Goal: Find specific page/section: Find specific page/section

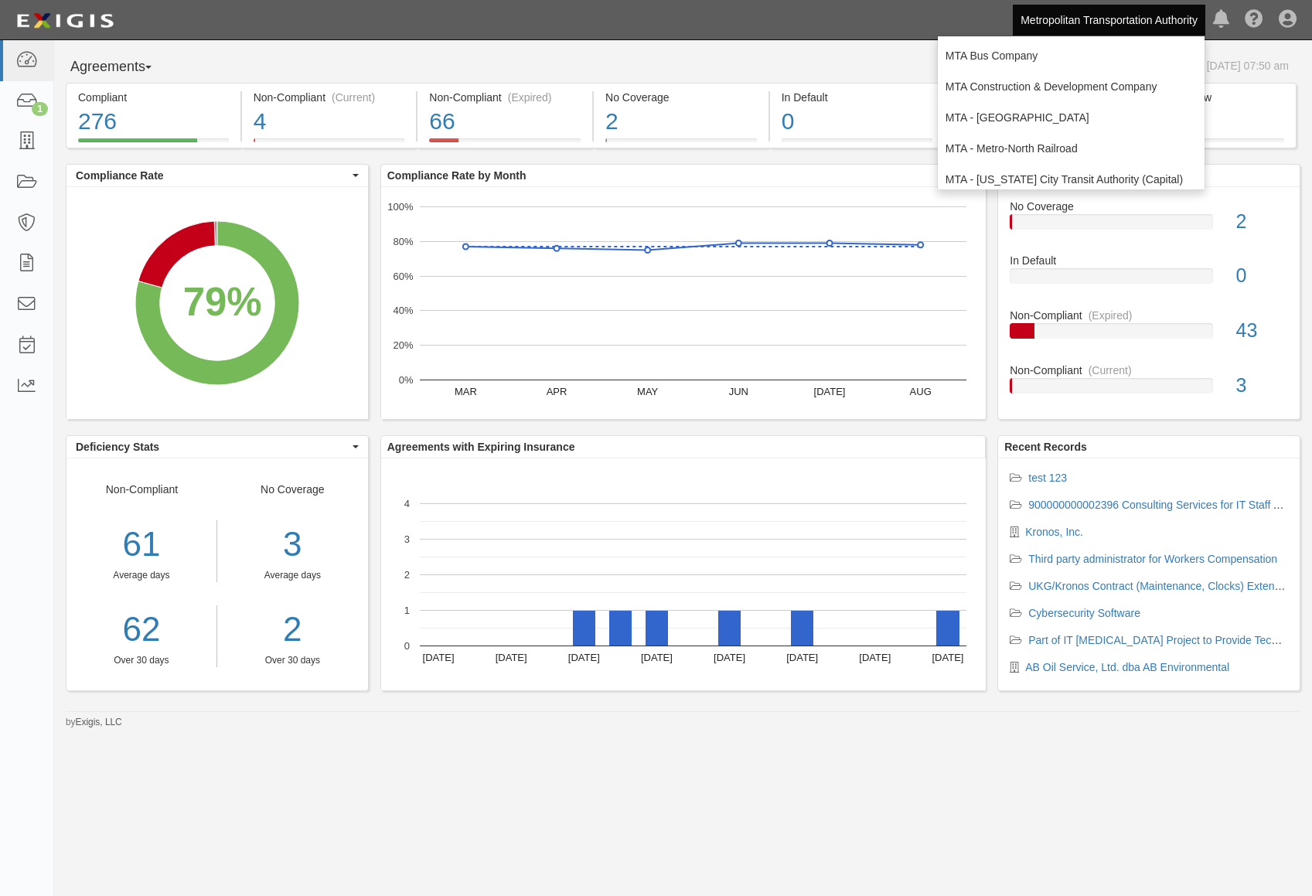
scroll to position [102, 0]
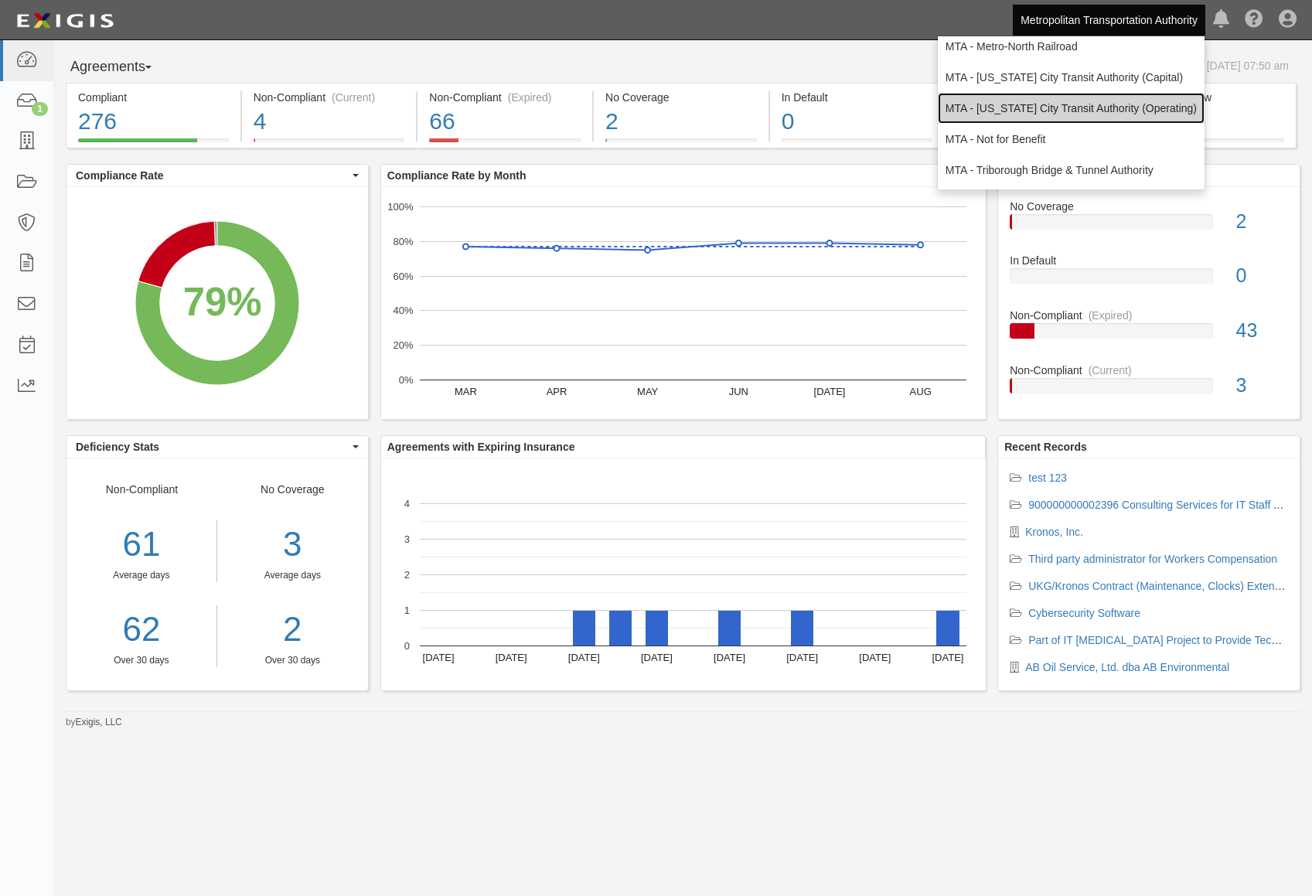
click at [1098, 111] on link "MTA - [US_STATE] City Transit Authority (Operating)" at bounding box center [1071, 108] width 267 height 31
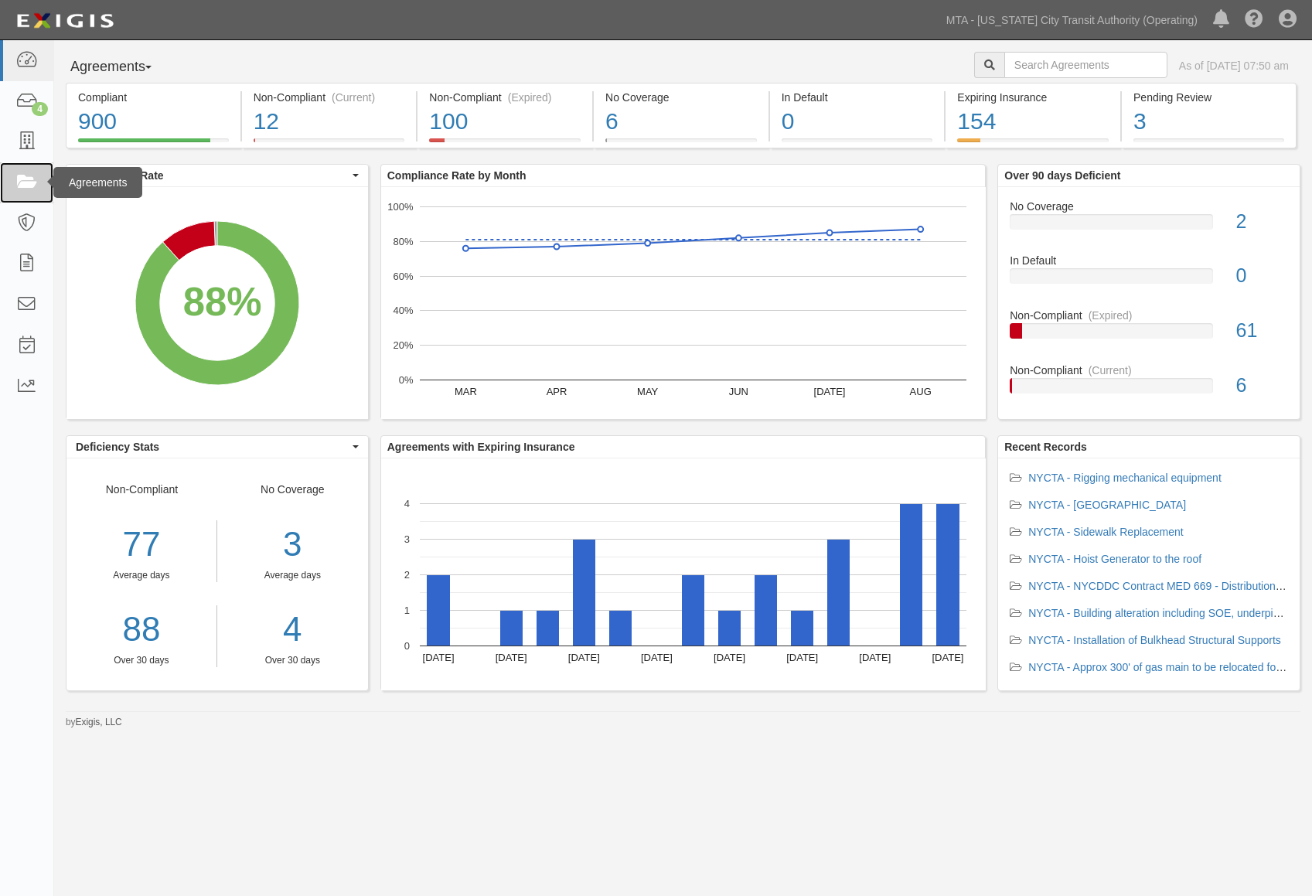
click at [21, 169] on link at bounding box center [26, 182] width 53 height 41
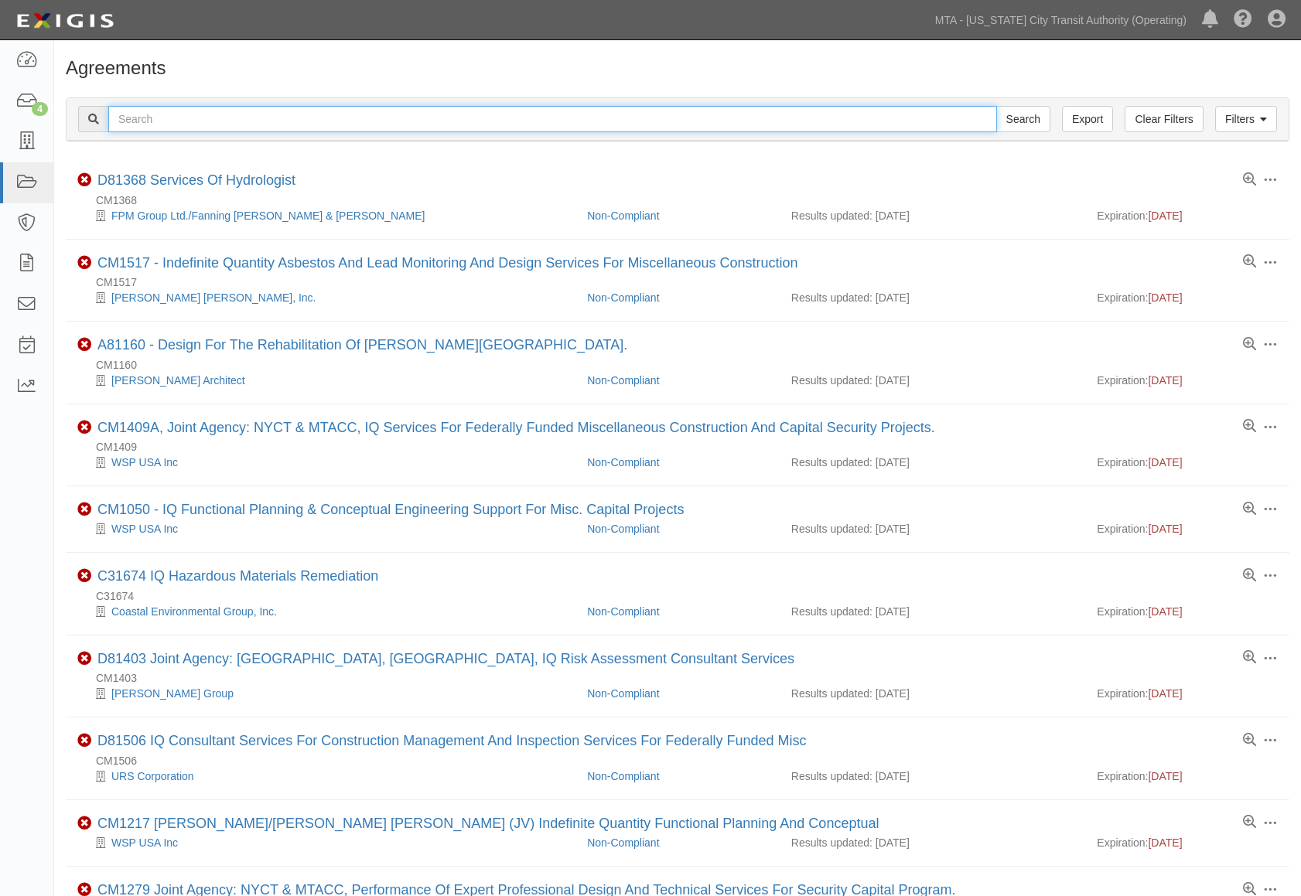
paste input "71906-INS1598"
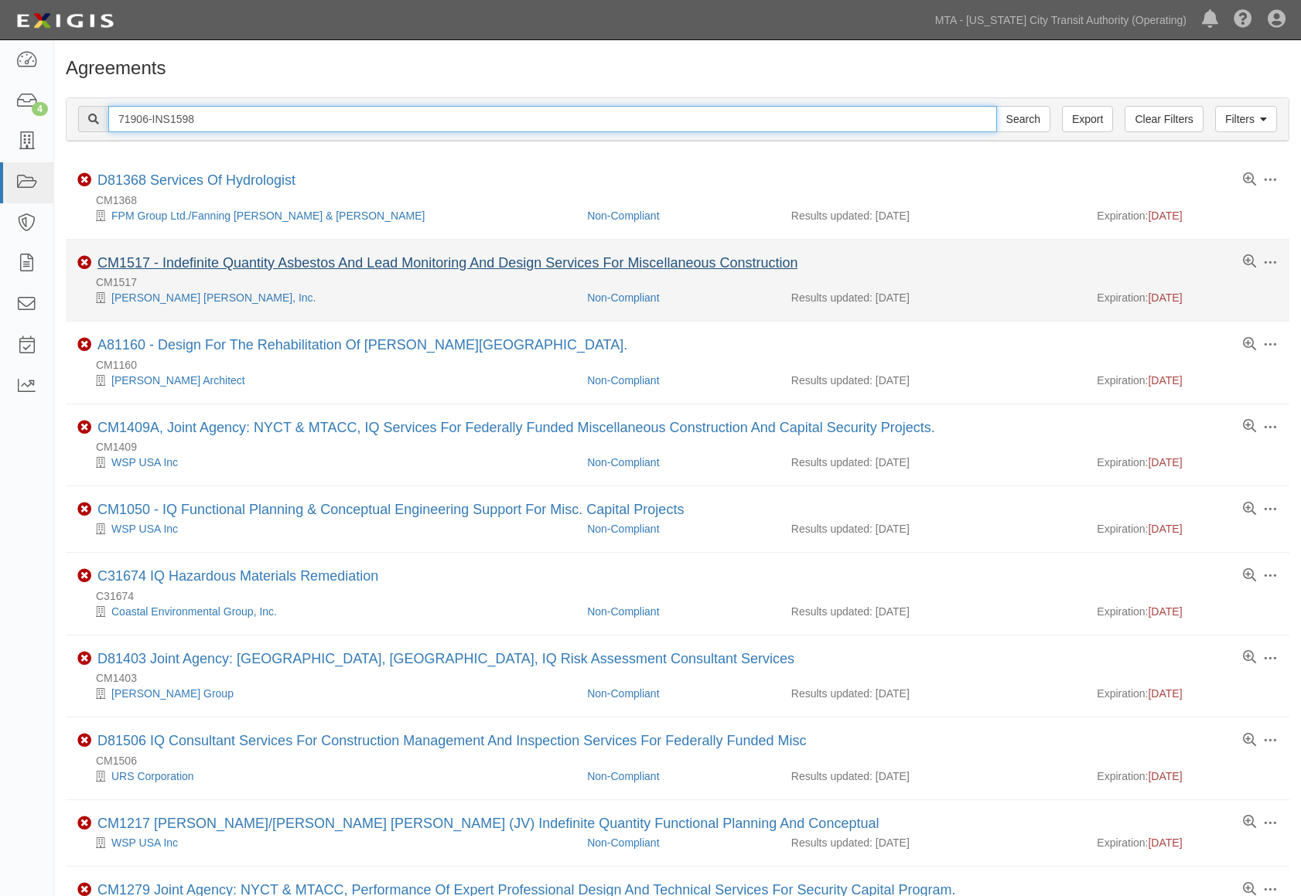
type input "71906-INS1598"
click at [996, 106] on input "Search" at bounding box center [1023, 119] width 54 height 26
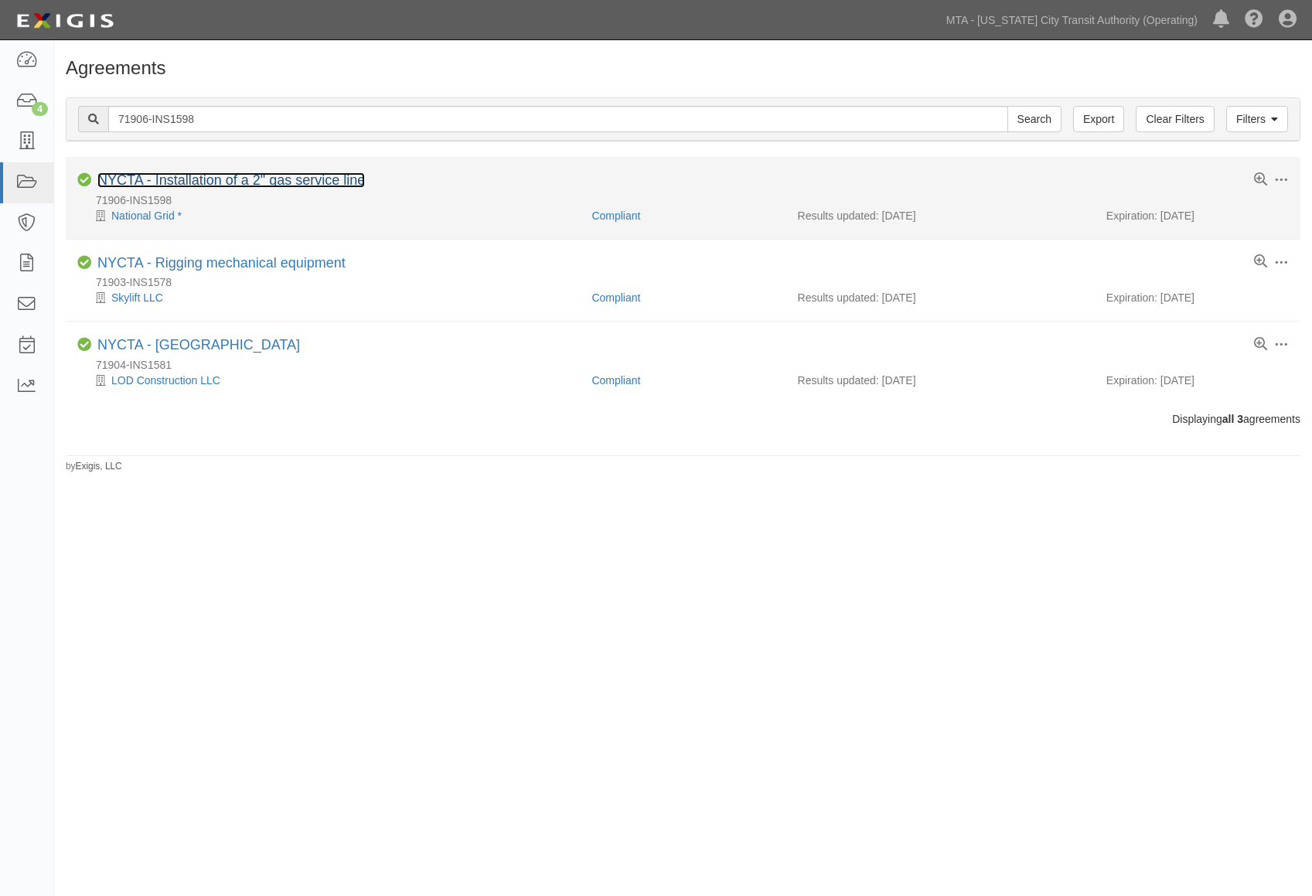
click at [293, 181] on link "NYCTA - Installation of a 2" gas service line" at bounding box center [231, 179] width 268 height 15
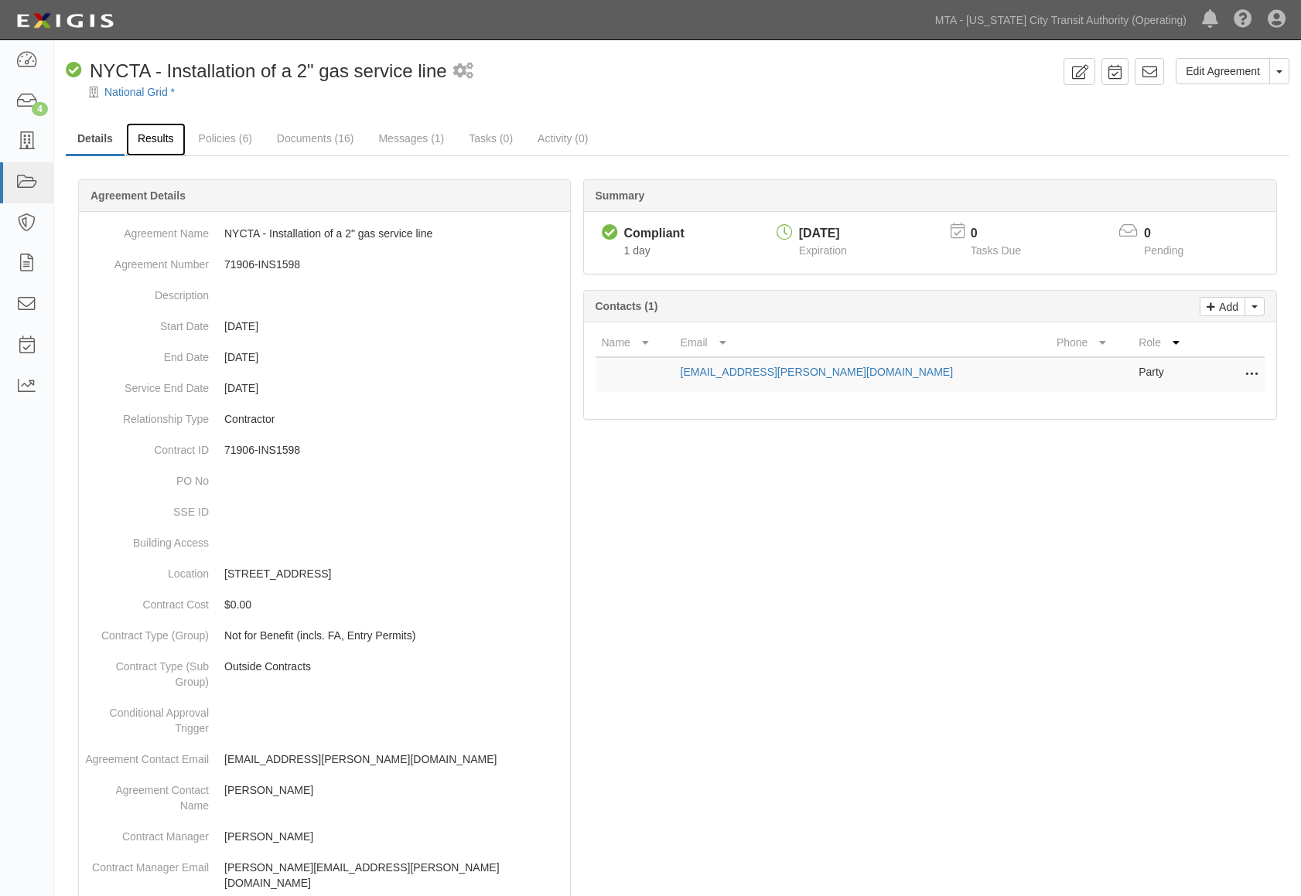
click at [164, 135] on link "Results" at bounding box center [156, 139] width 60 height 33
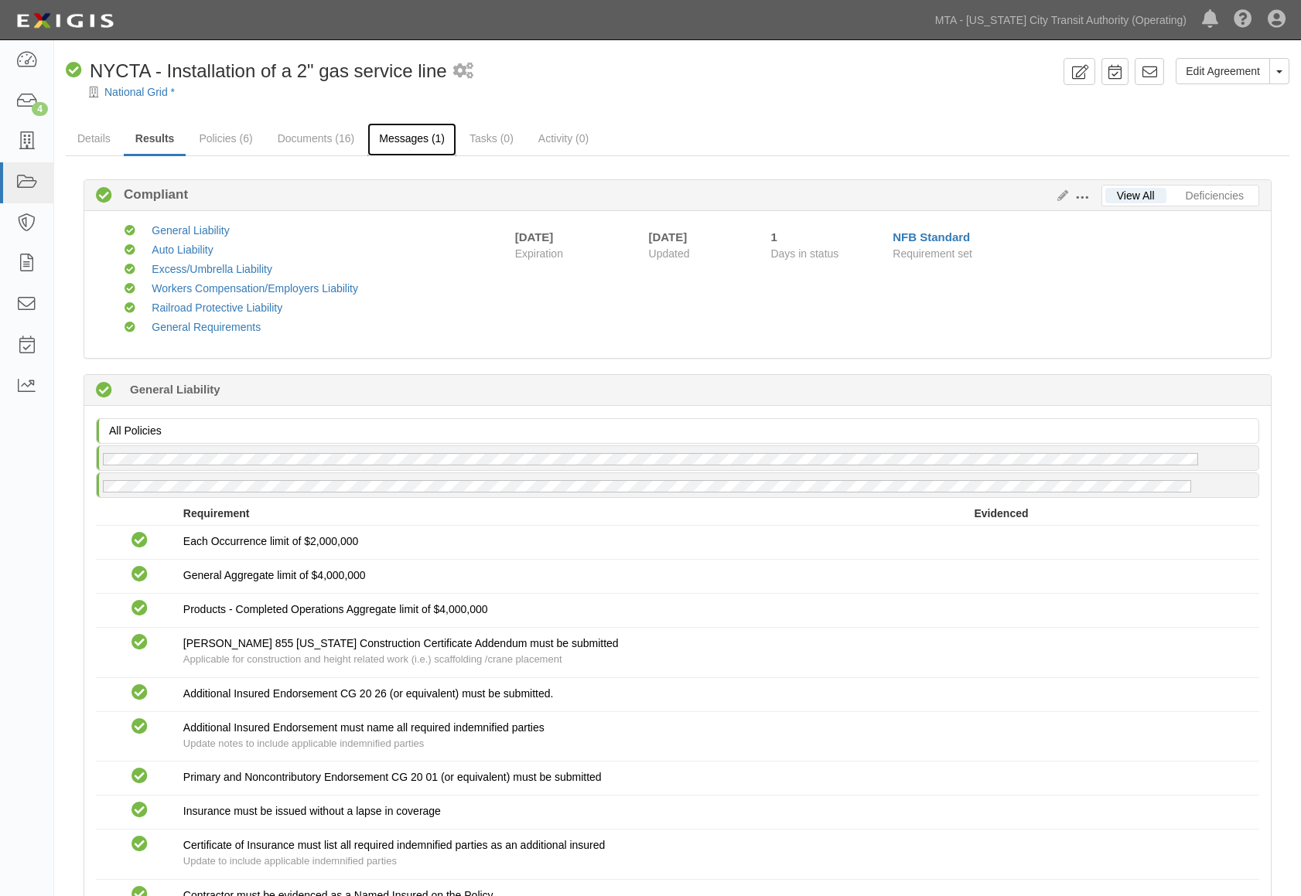
click at [415, 135] on link "Messages (1)" at bounding box center [411, 139] width 89 height 33
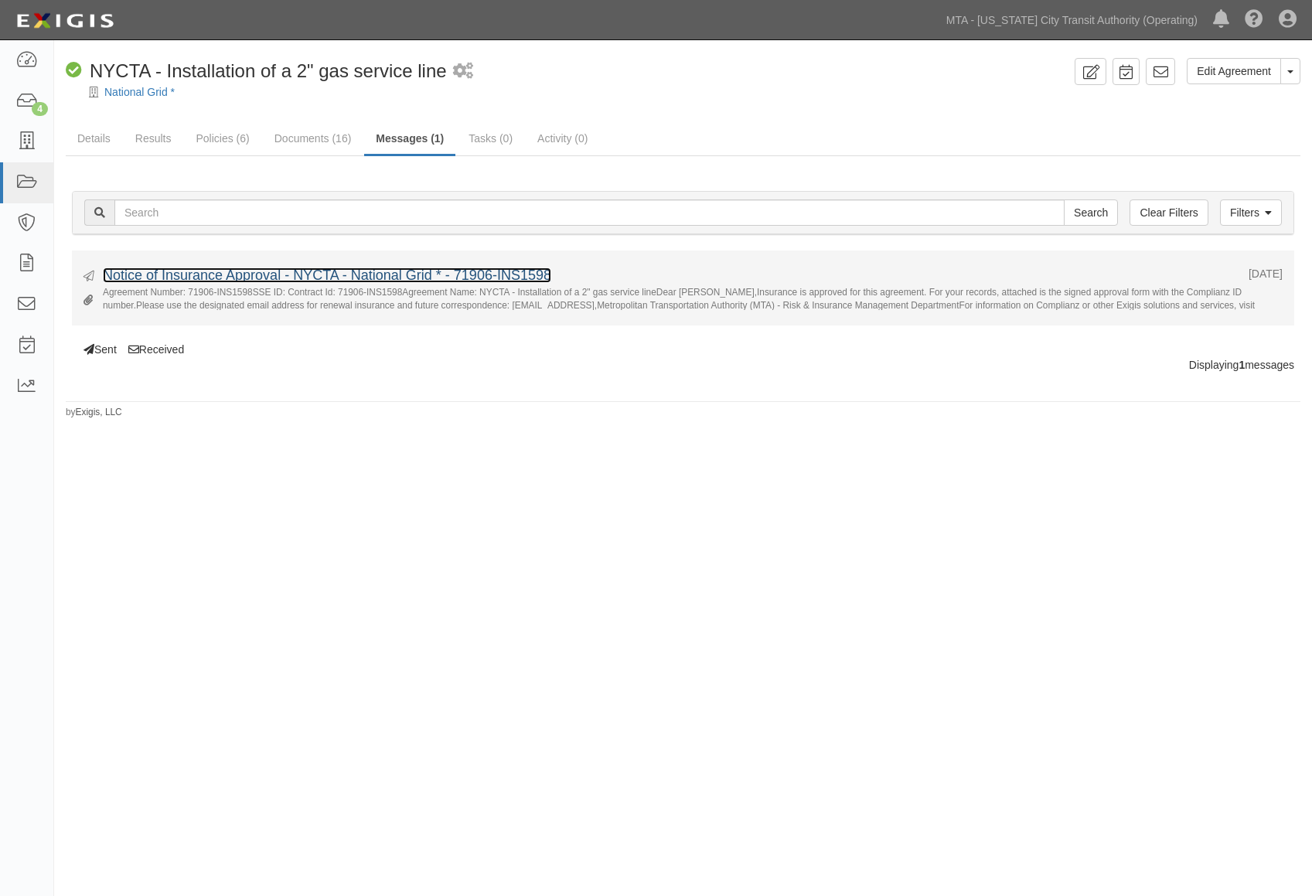
click at [446, 274] on link "Notice of Insurance Approval - NYCTA - National Grid * - 71906-INS1598" at bounding box center [327, 275] width 449 height 15
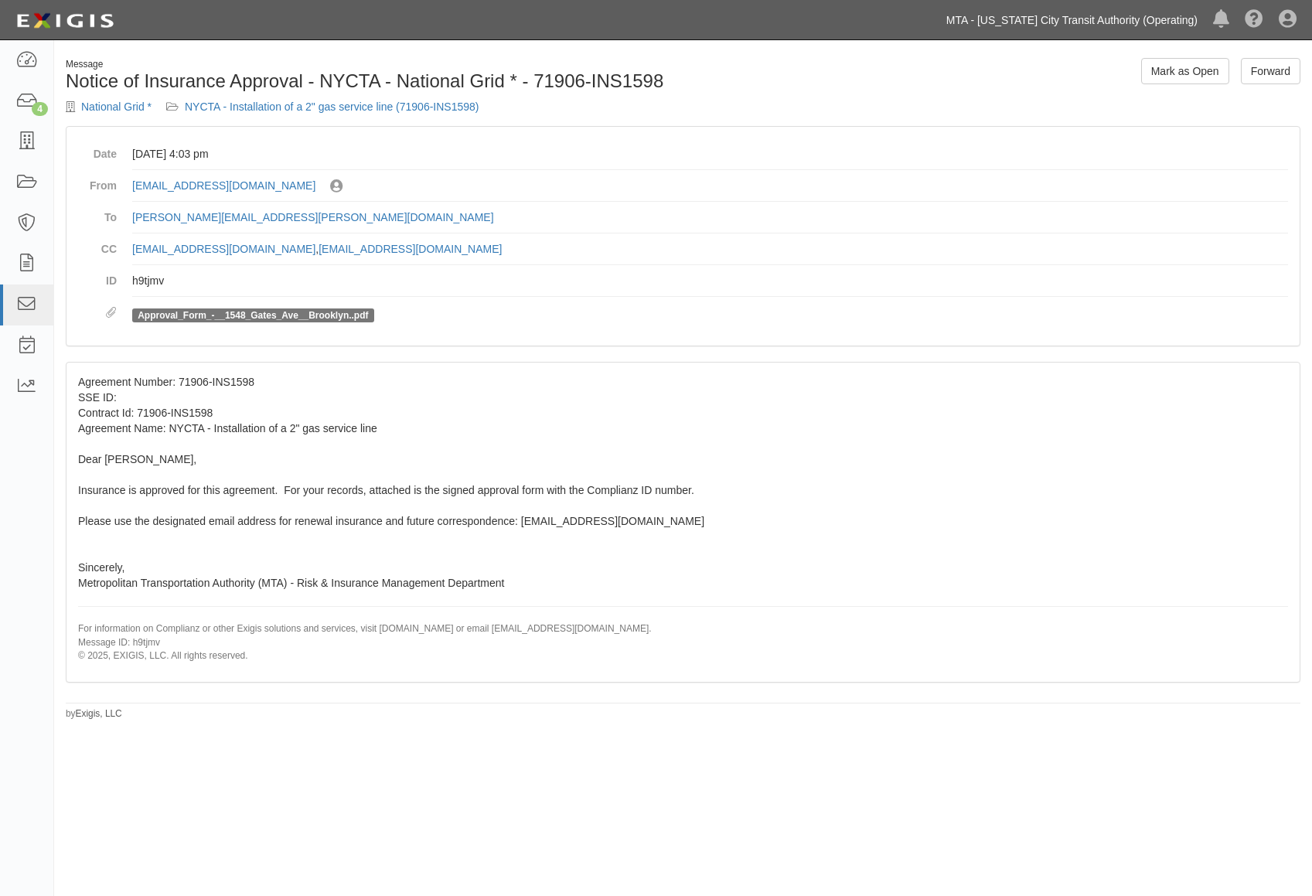
click at [1151, 18] on link "MTA - [US_STATE] City Transit Authority (Operating)" at bounding box center [1072, 20] width 267 height 31
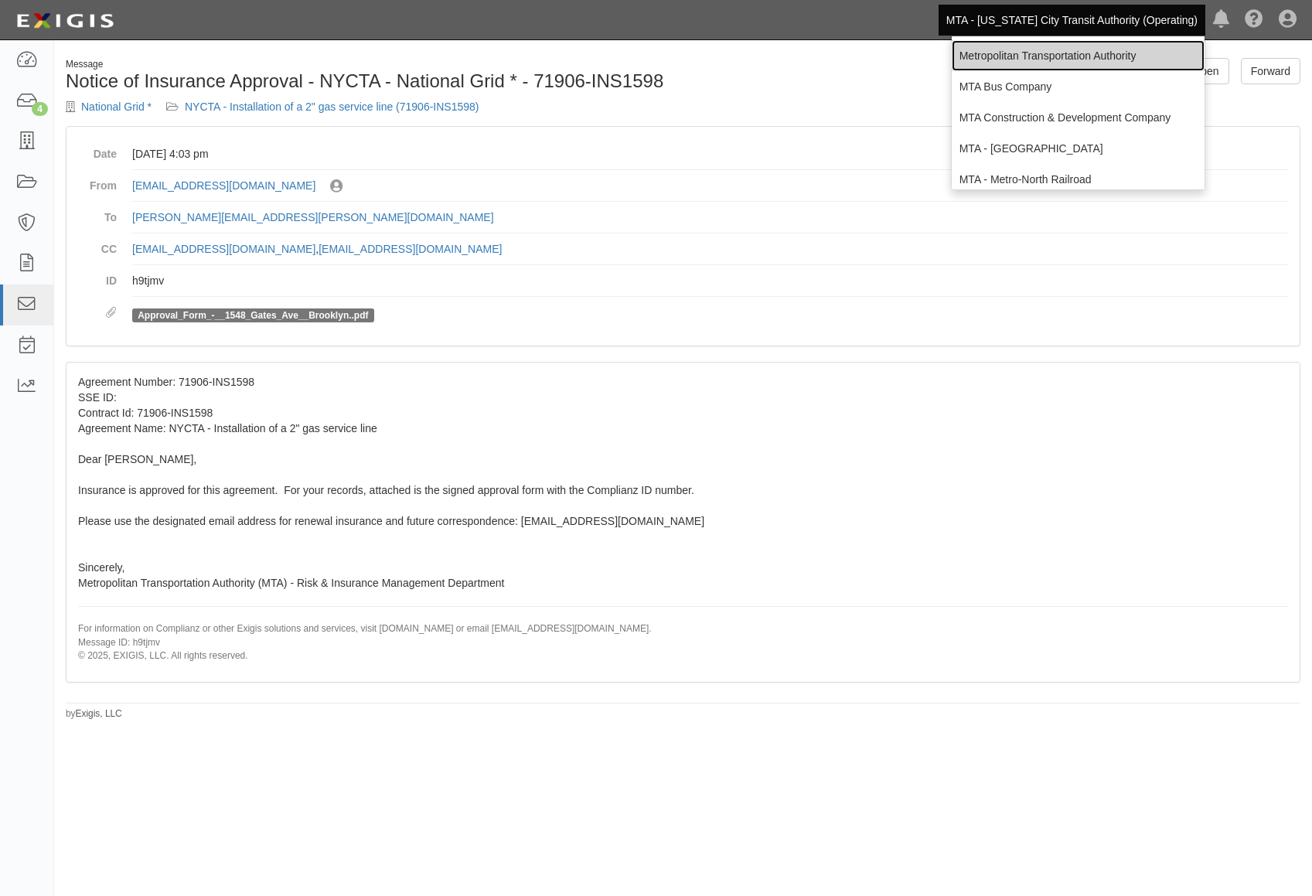
click at [1027, 56] on link "Metropolitan Transportation Authority" at bounding box center [1078, 55] width 253 height 31
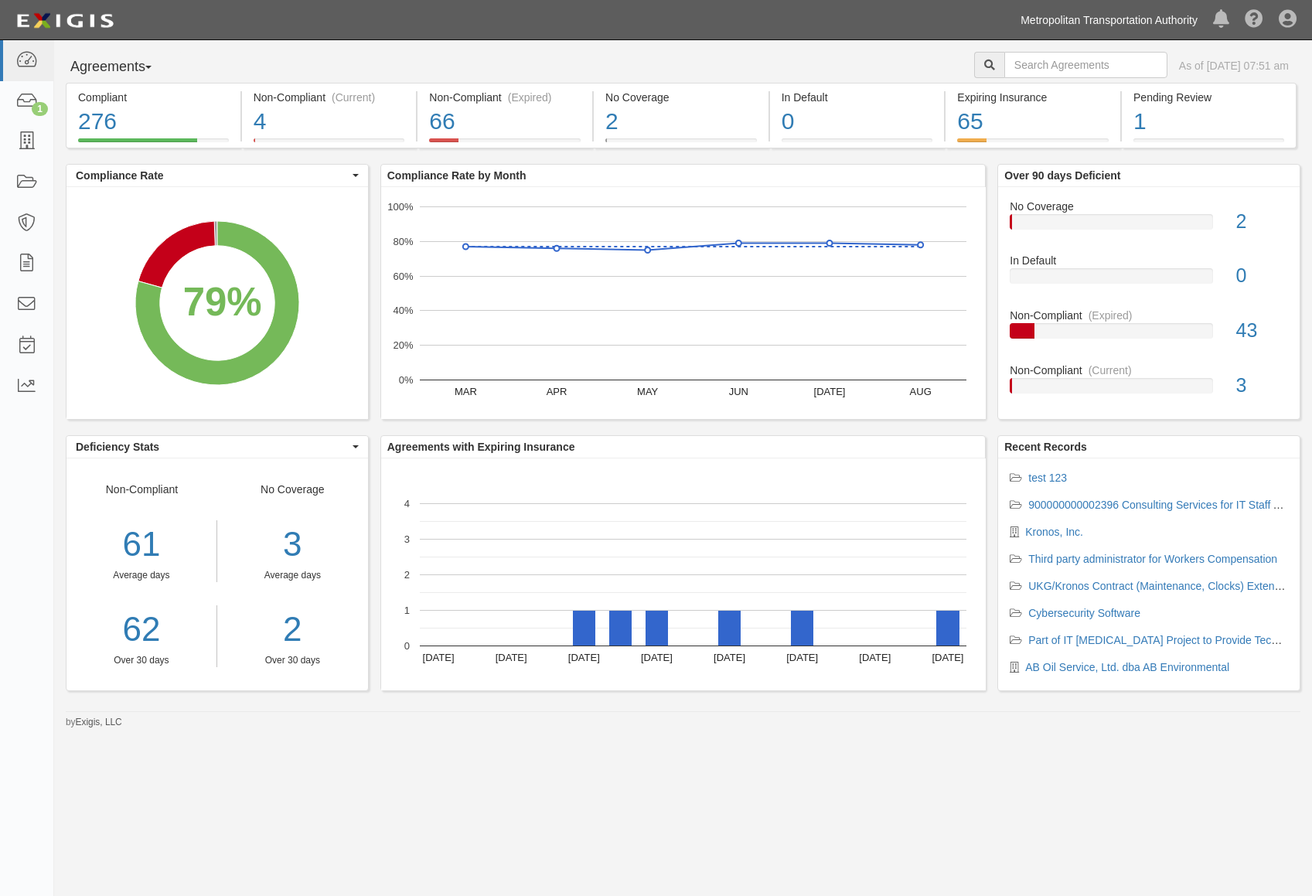
click at [1145, 16] on link "Metropolitan Transportation Authority" at bounding box center [1109, 20] width 193 height 31
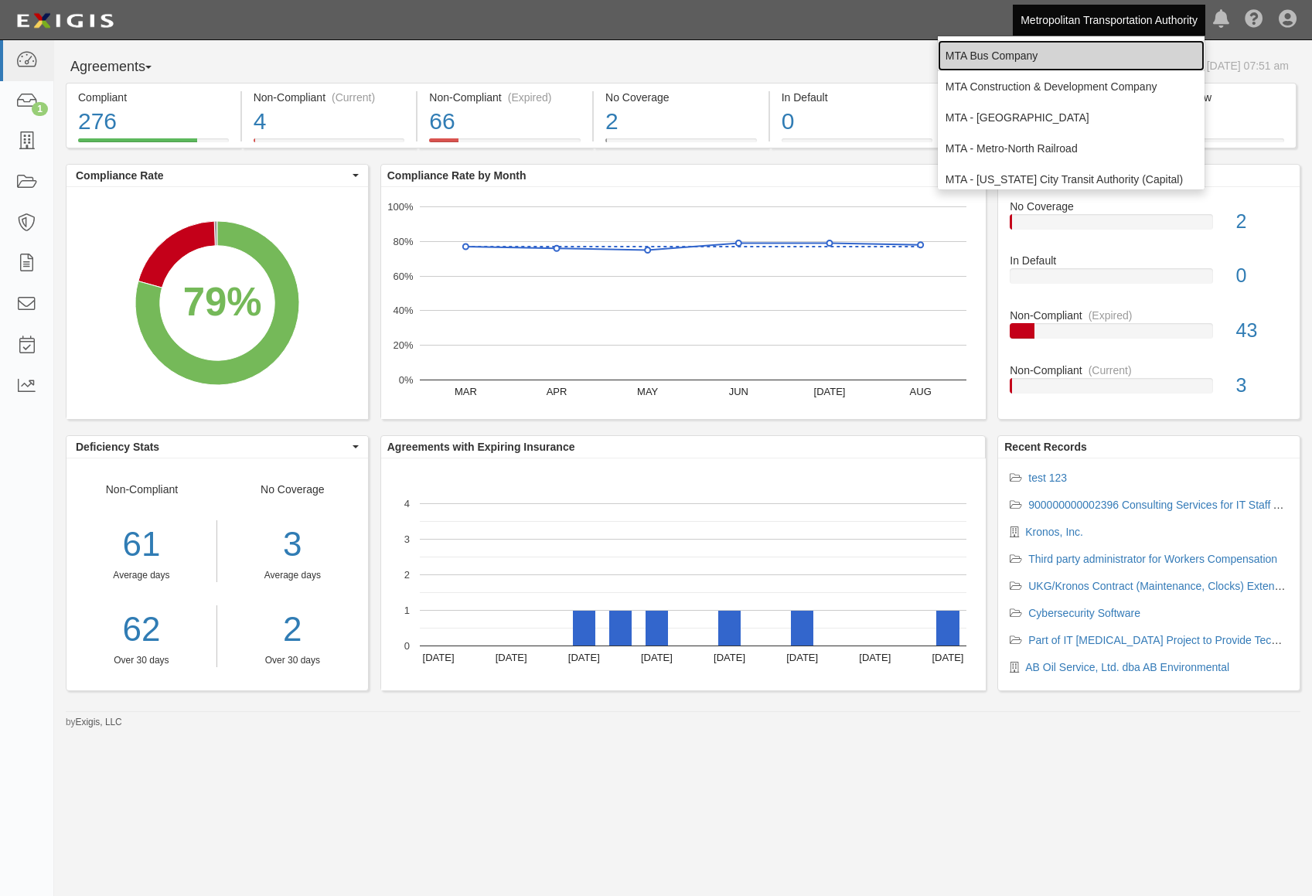
click at [1061, 52] on link "MTA Bus Company" at bounding box center [1071, 55] width 267 height 31
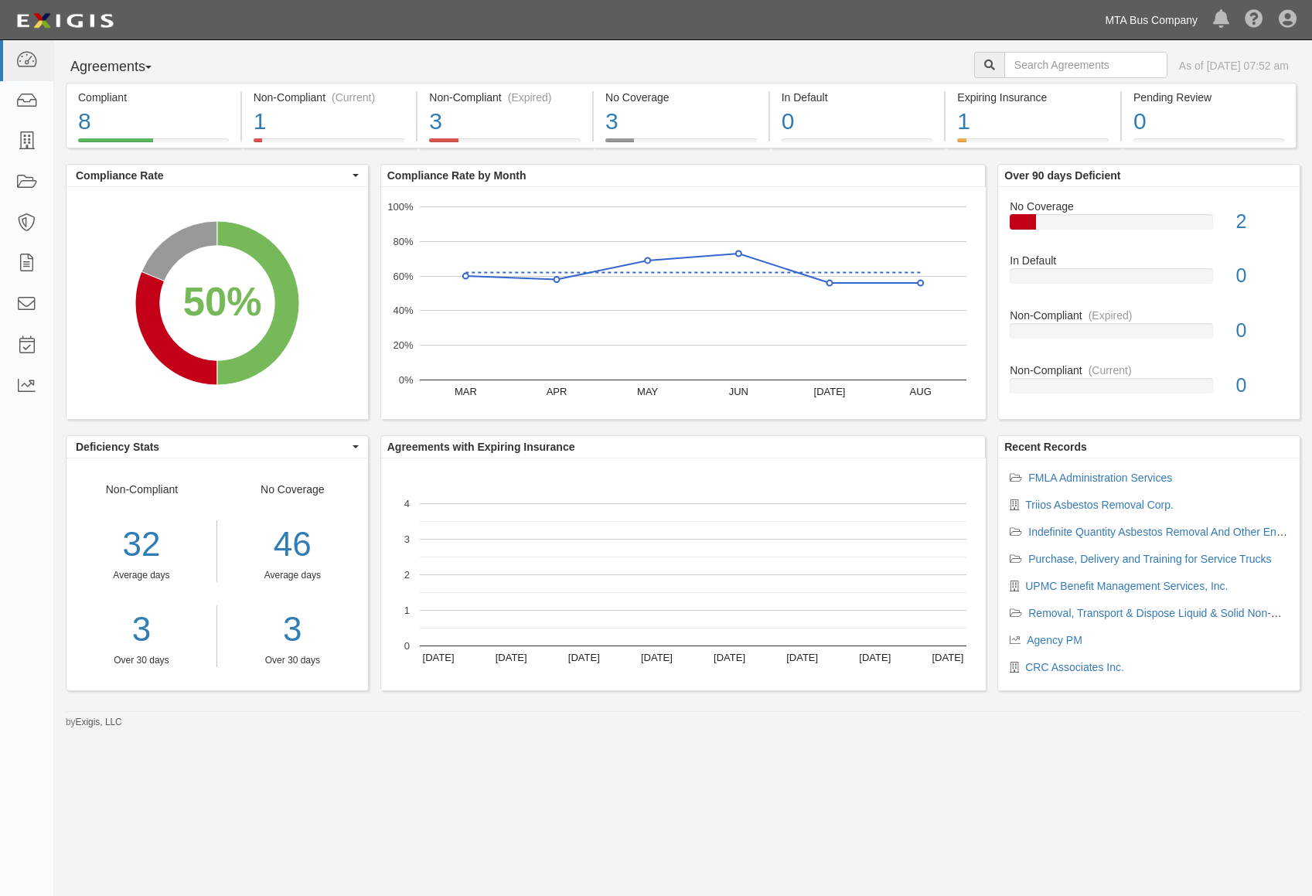
click at [1131, 15] on link "MTA Bus Company" at bounding box center [1151, 20] width 108 height 31
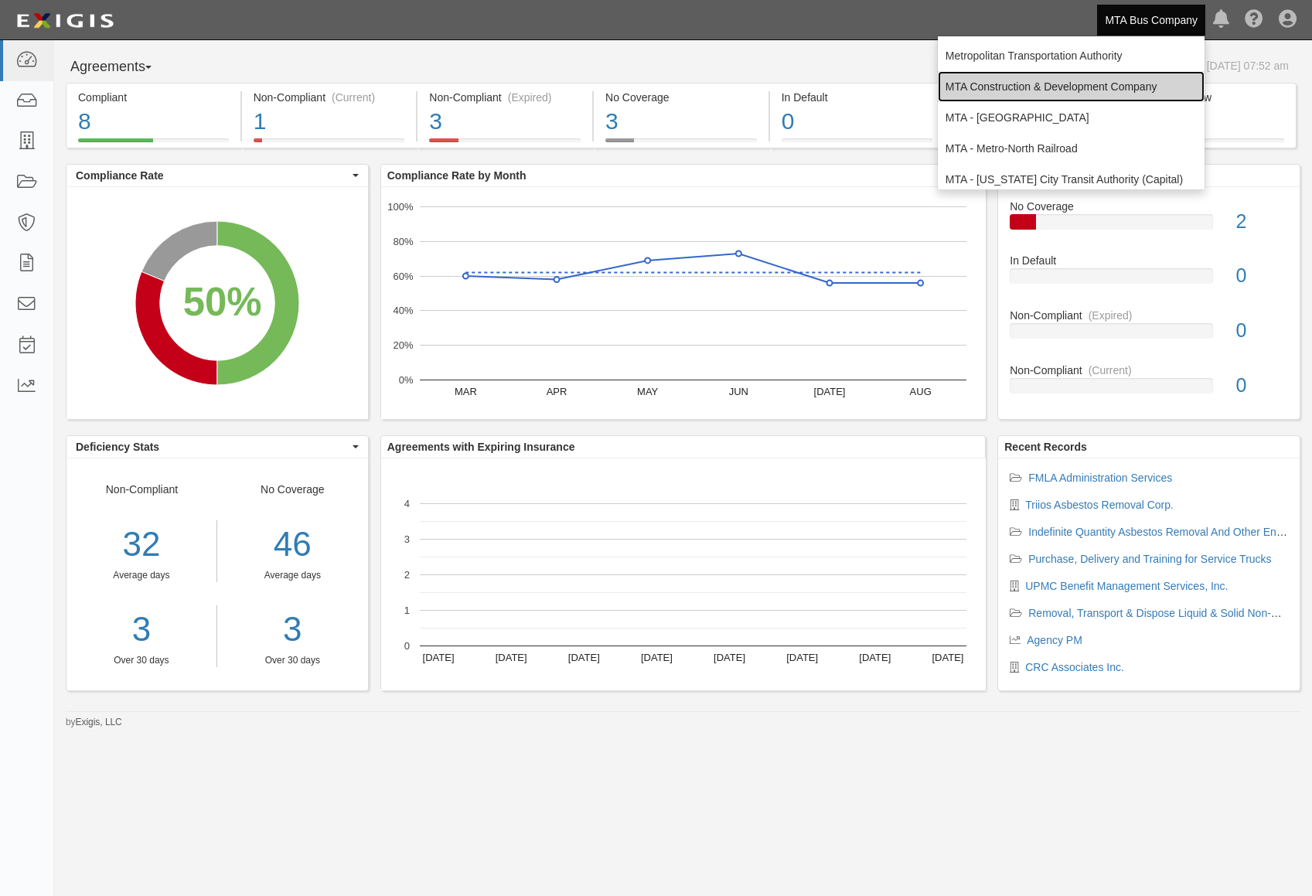
click at [1123, 80] on link "MTA Construction & Development Company" at bounding box center [1071, 86] width 267 height 31
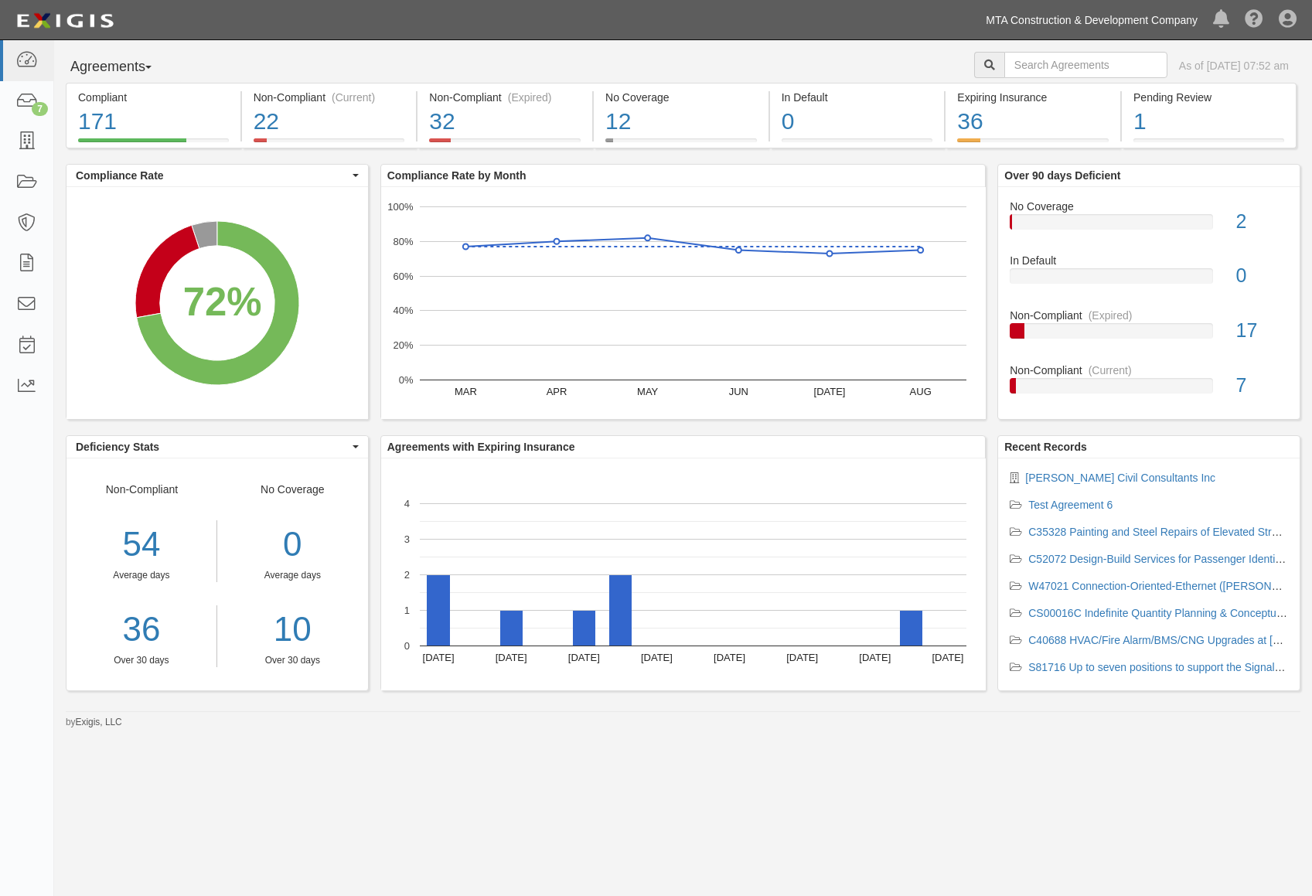
click at [1019, 19] on link "MTA Construction & Development Company" at bounding box center [1091, 20] width 227 height 31
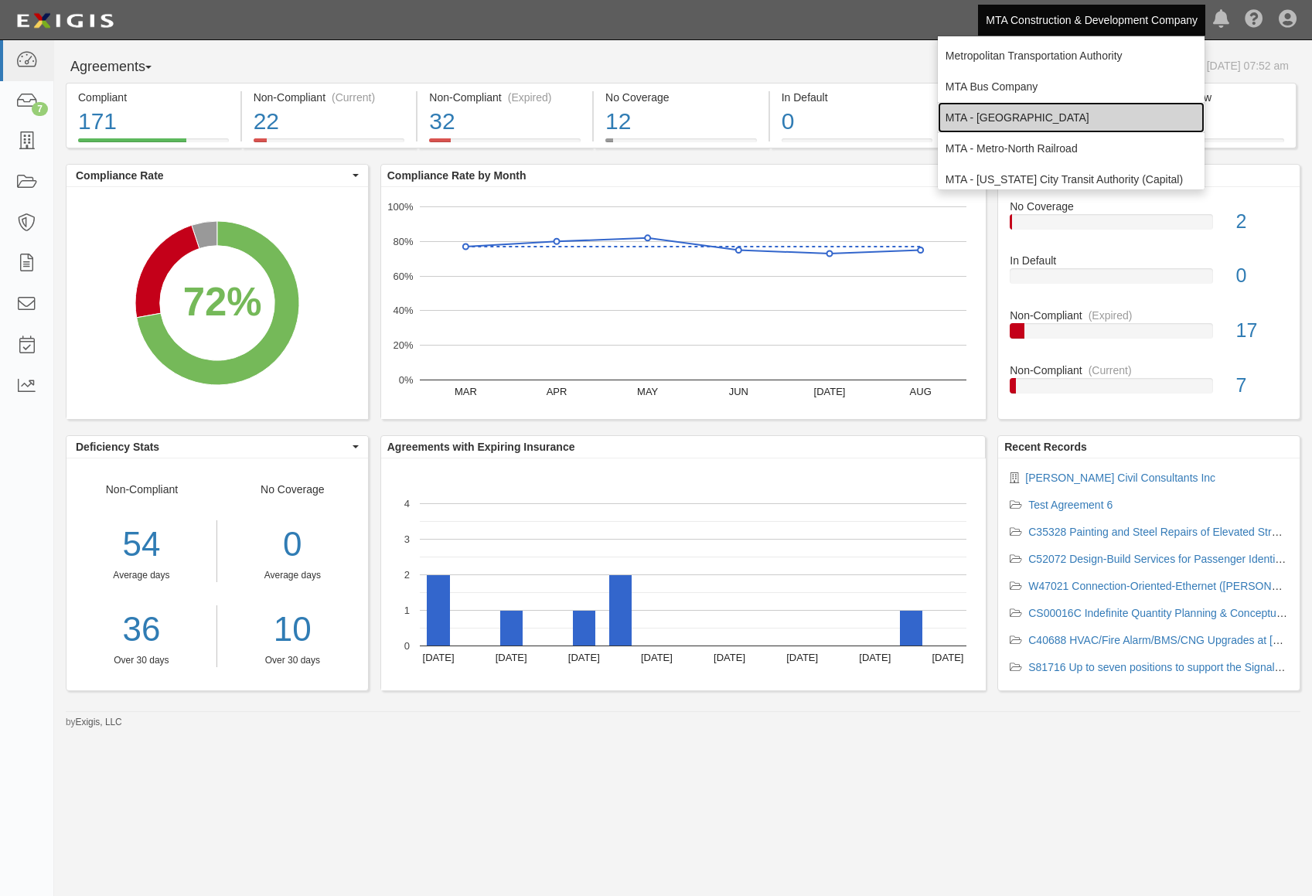
click at [1040, 119] on link "MTA - [GEOGRAPHIC_DATA]" at bounding box center [1071, 117] width 267 height 31
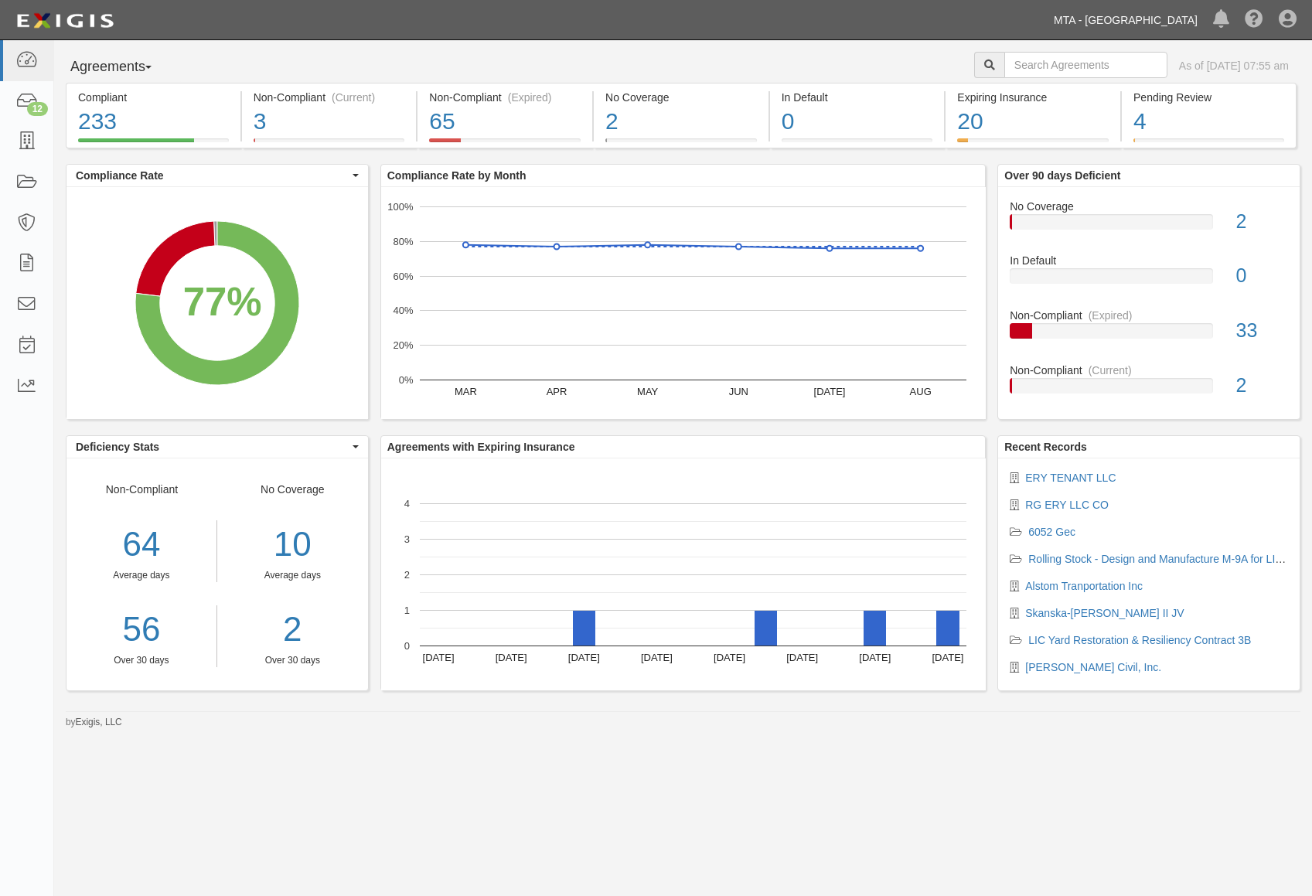
click at [1162, 22] on link "MTA - [GEOGRAPHIC_DATA]" at bounding box center [1125, 20] width 159 height 31
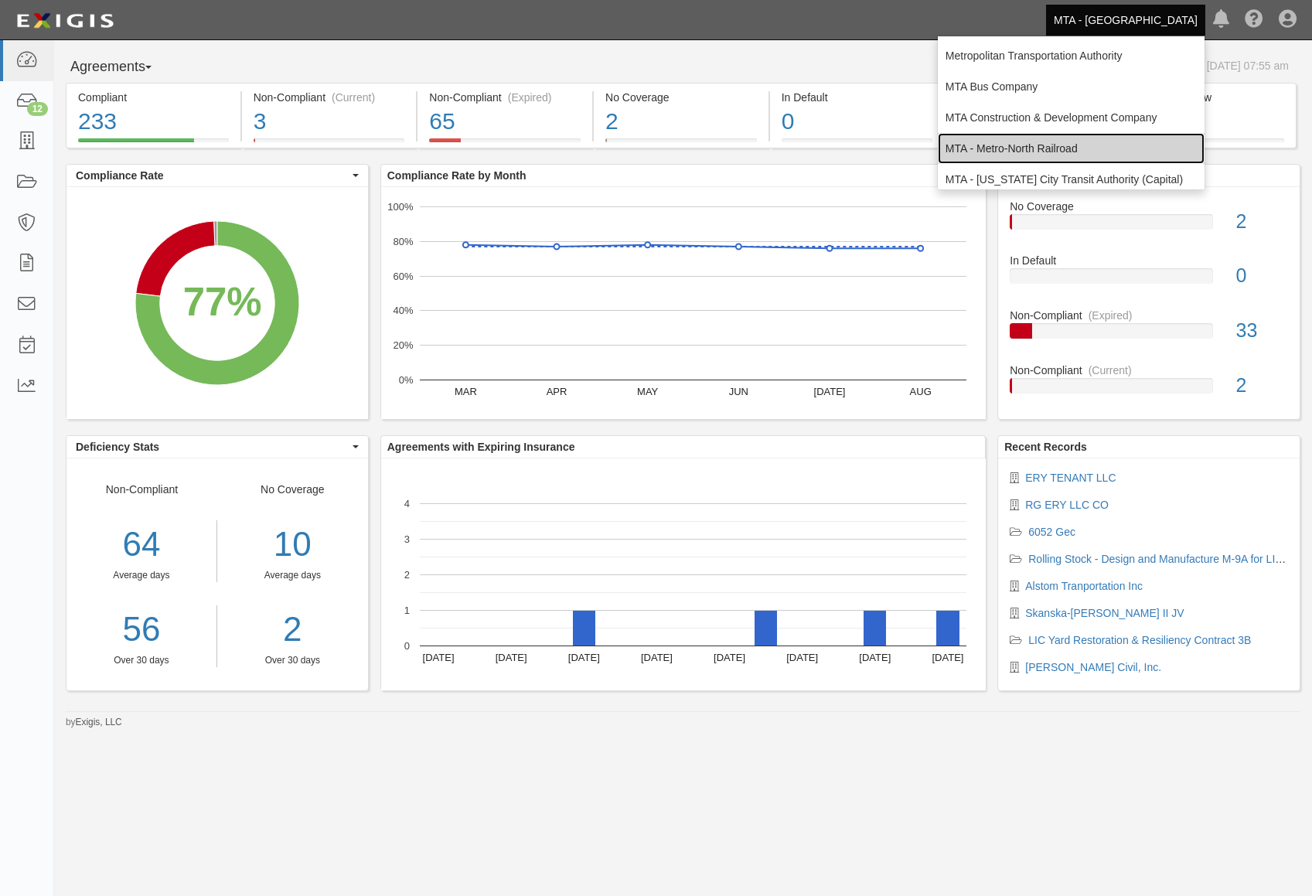
click at [1105, 149] on link "MTA - Metro-North Railroad" at bounding box center [1071, 148] width 267 height 31
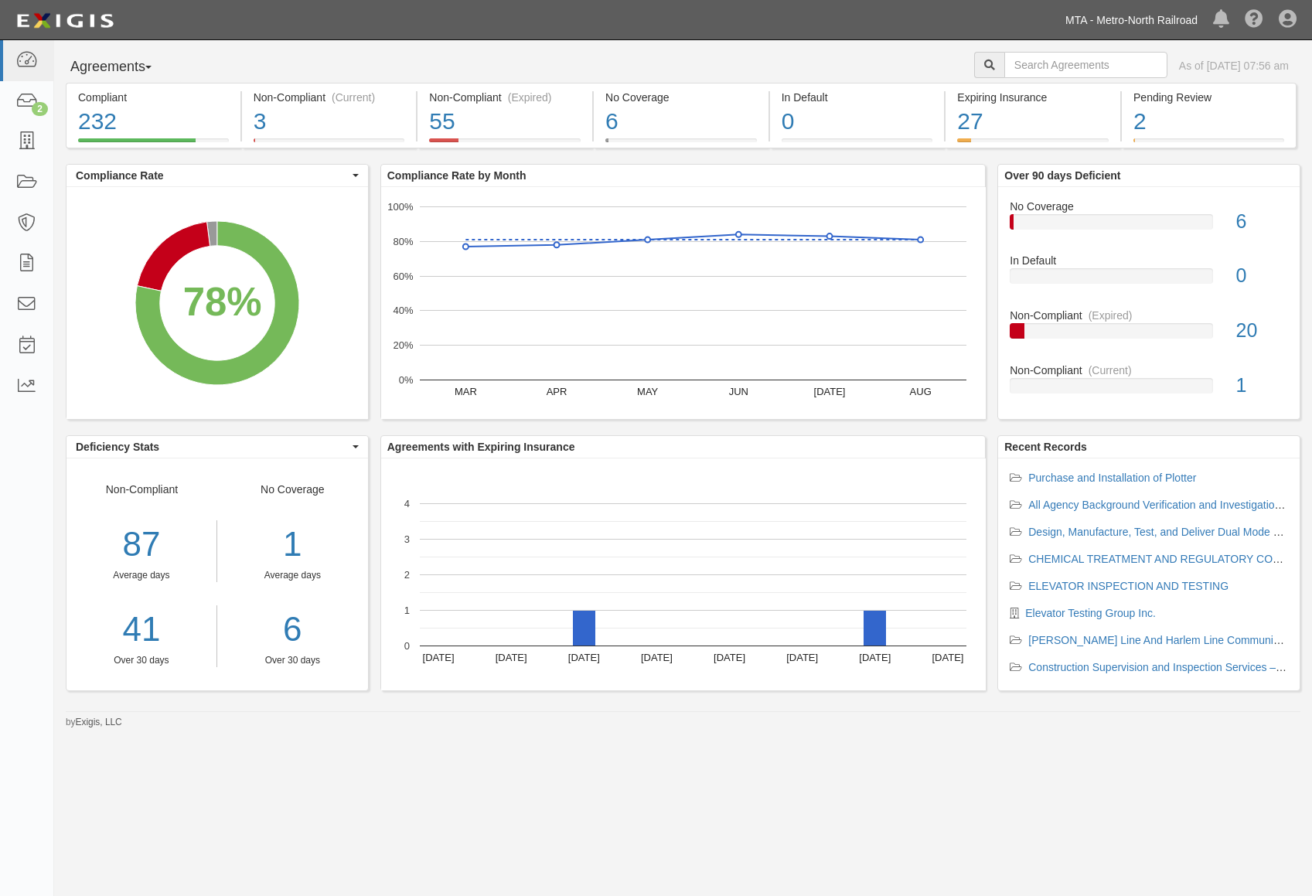
click at [1127, 22] on link "MTA - Metro-North Railroad" at bounding box center [1132, 20] width 148 height 31
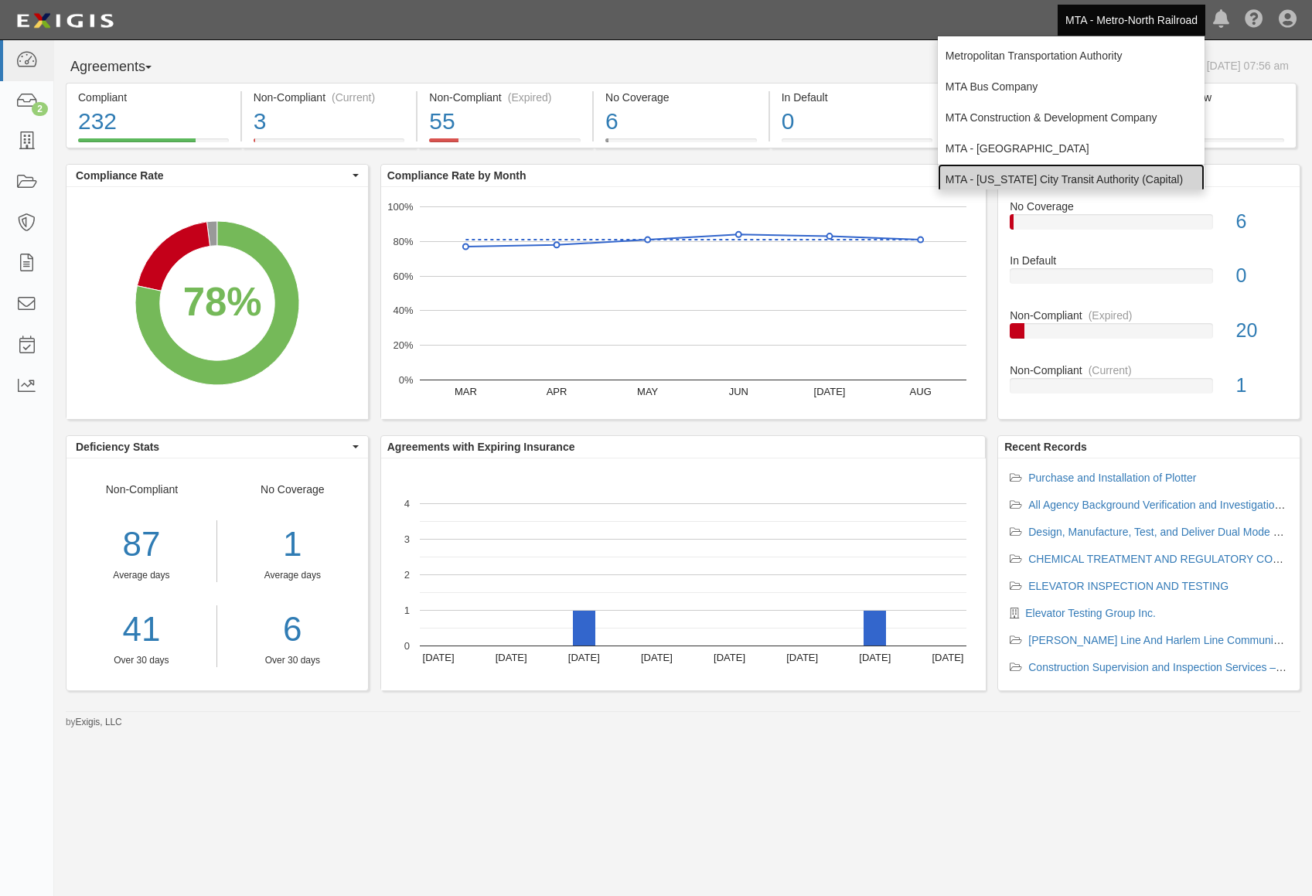
click at [1108, 174] on link "MTA - [US_STATE] City Transit Authority (Capital)" at bounding box center [1071, 179] width 267 height 31
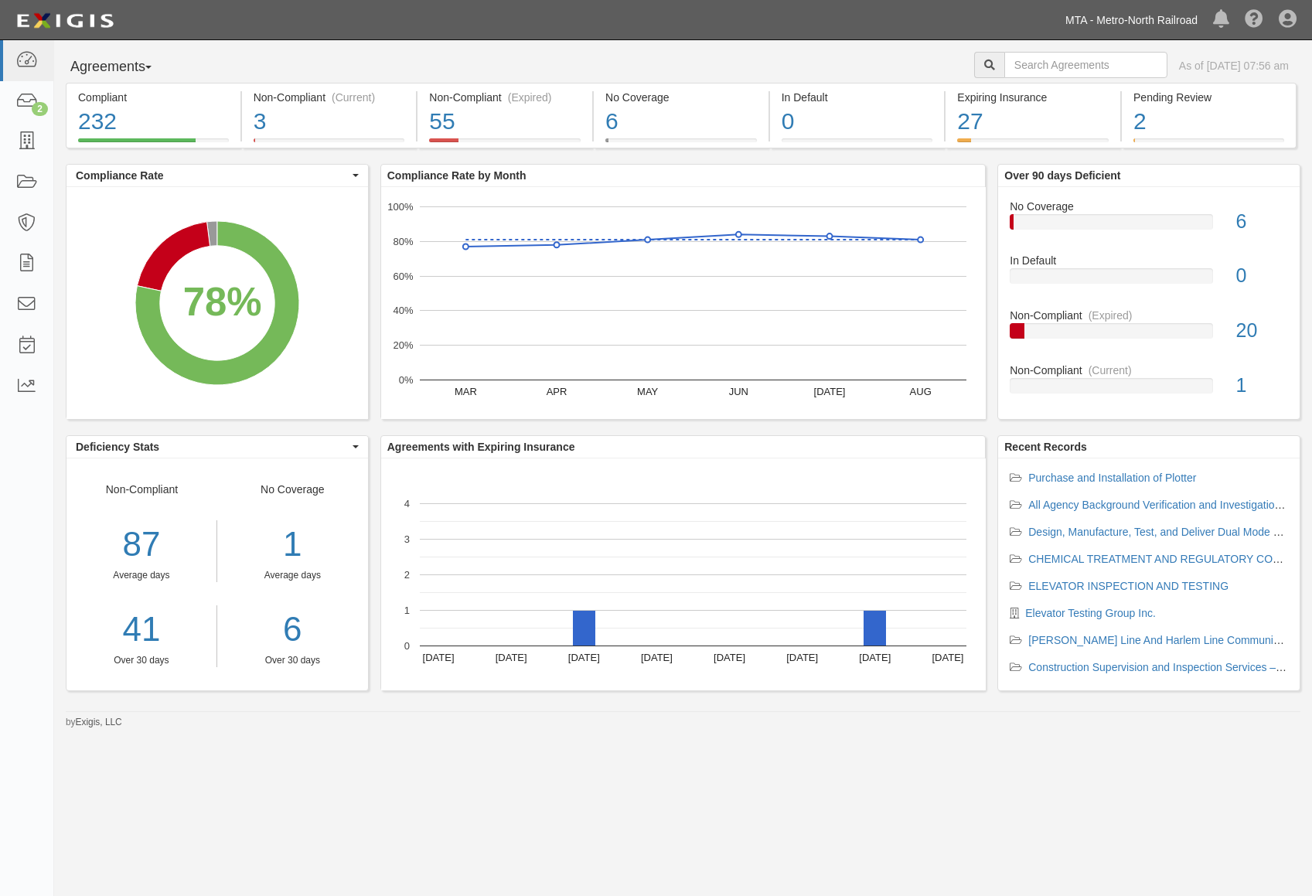
click at [1106, 12] on link "MTA - Metro-North Railroad" at bounding box center [1132, 20] width 148 height 31
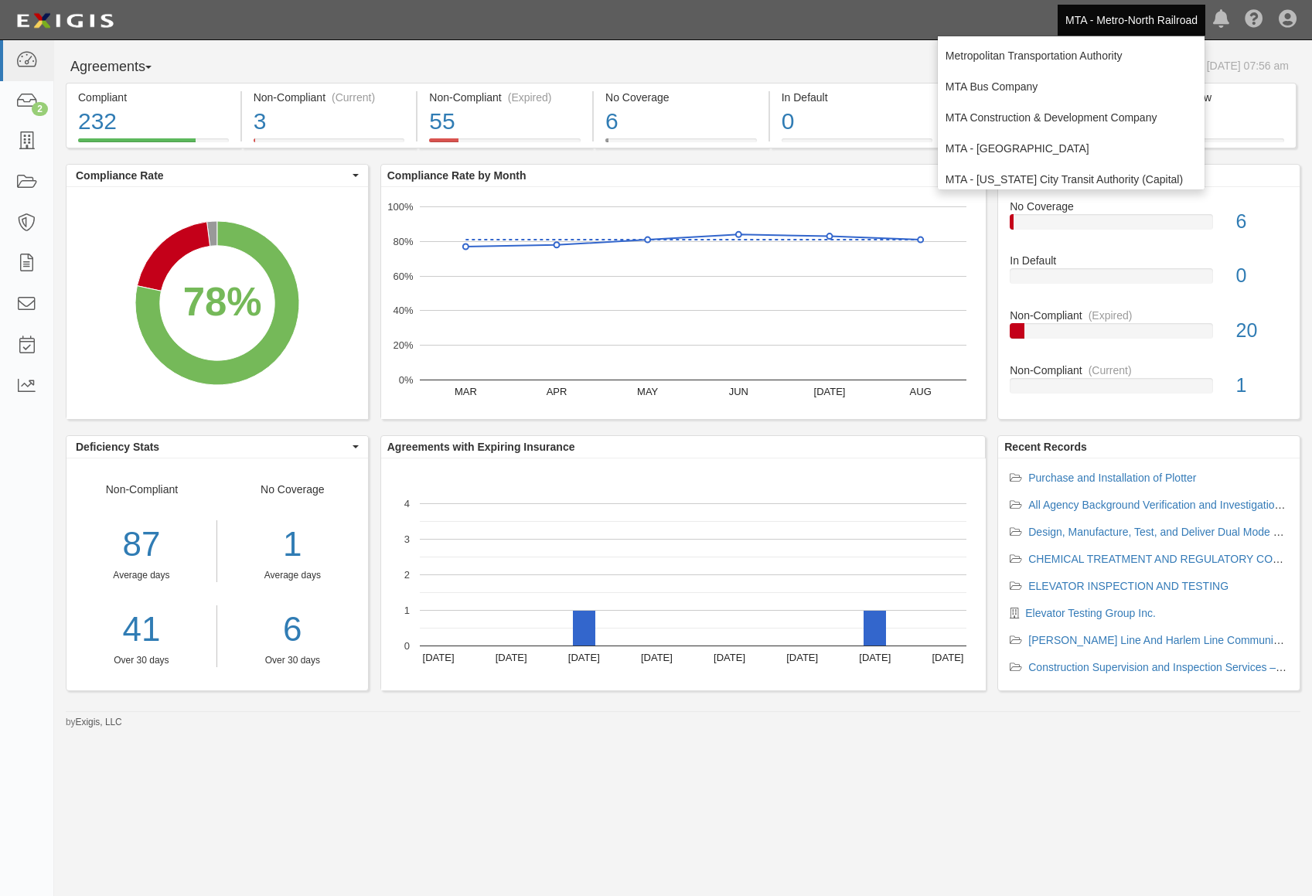
scroll to position [53, 0]
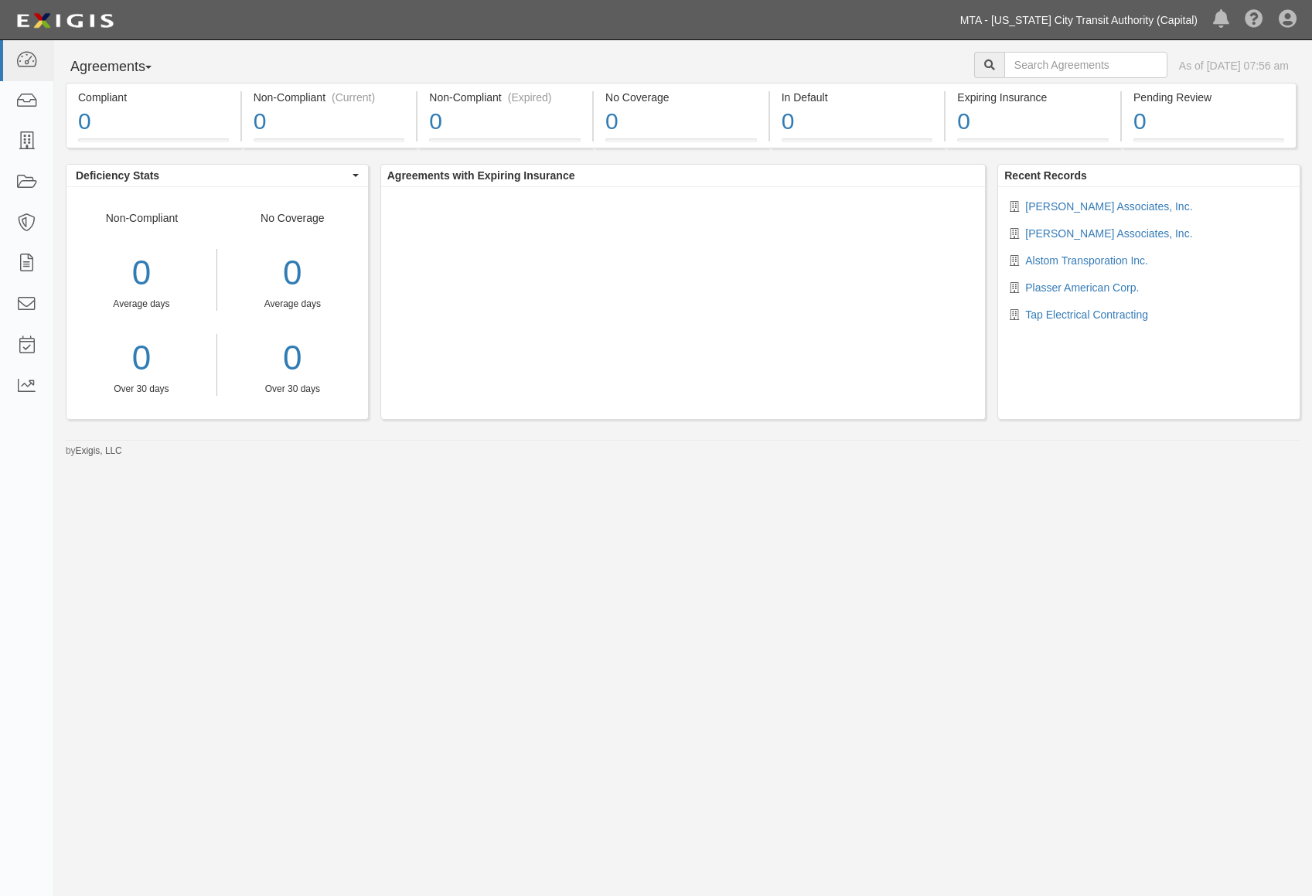
click at [1083, 32] on link "MTA - [US_STATE] City Transit Authority (Capital)" at bounding box center [1079, 20] width 253 height 31
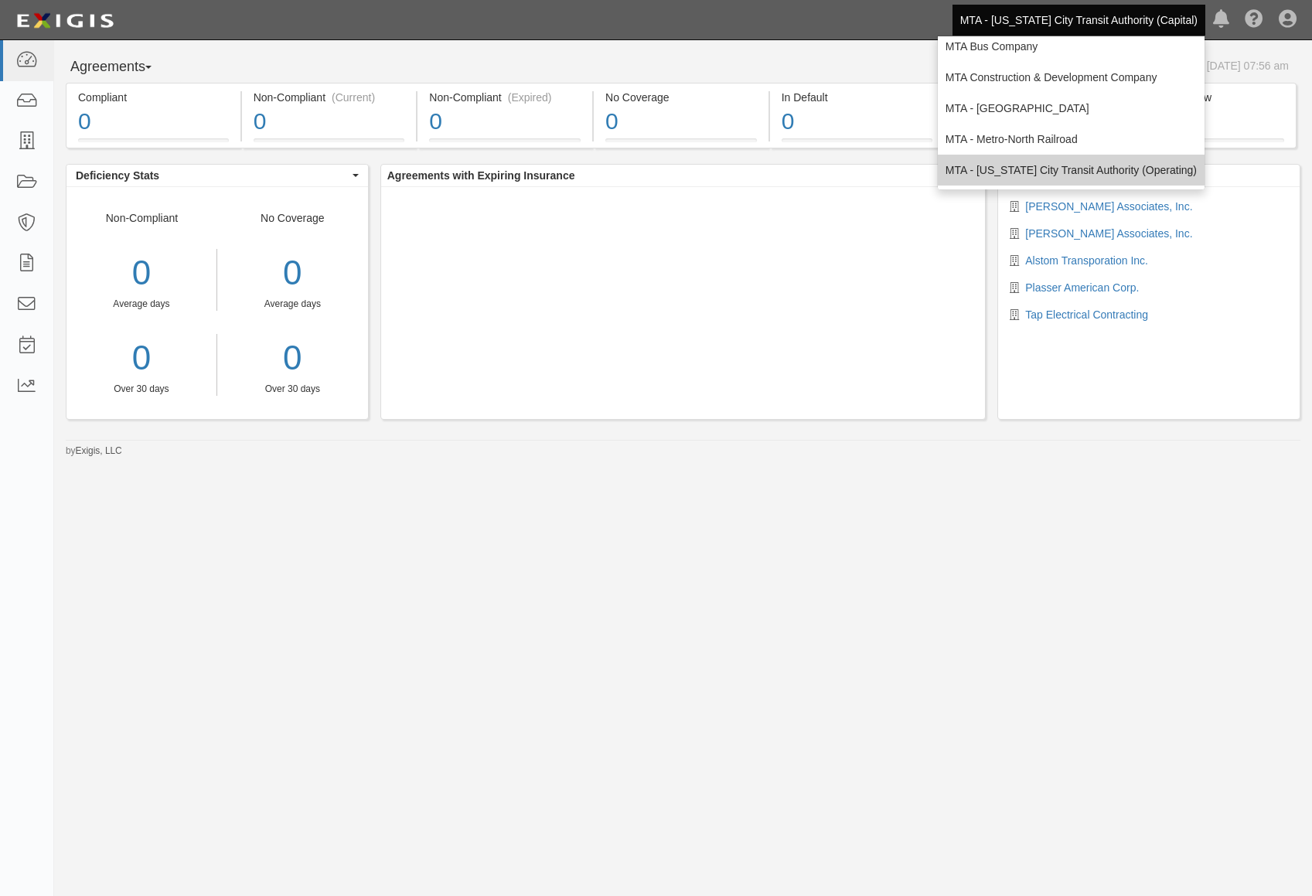
scroll to position [77, 0]
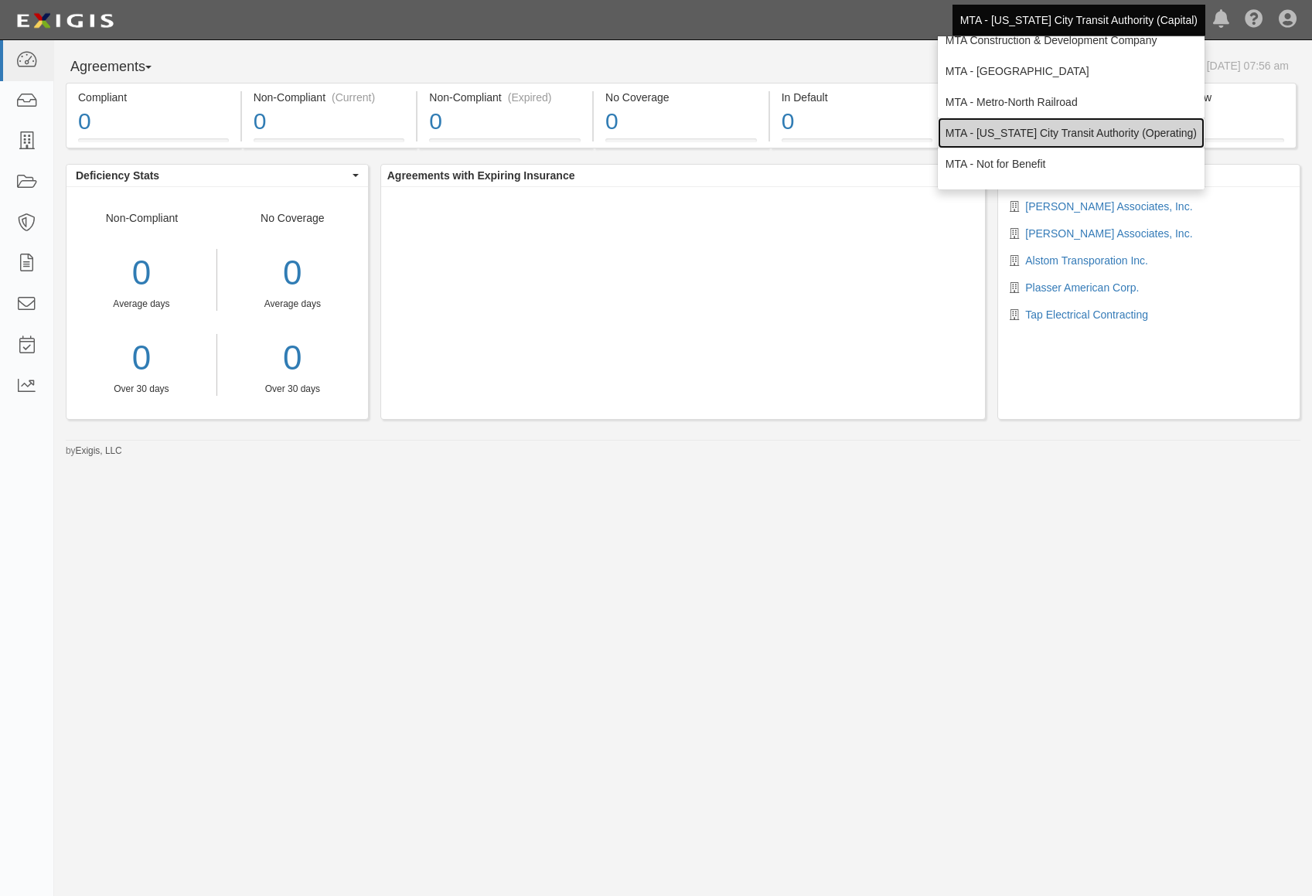
click at [1104, 138] on link "MTA - [US_STATE] City Transit Authority (Operating)" at bounding box center [1071, 133] width 267 height 31
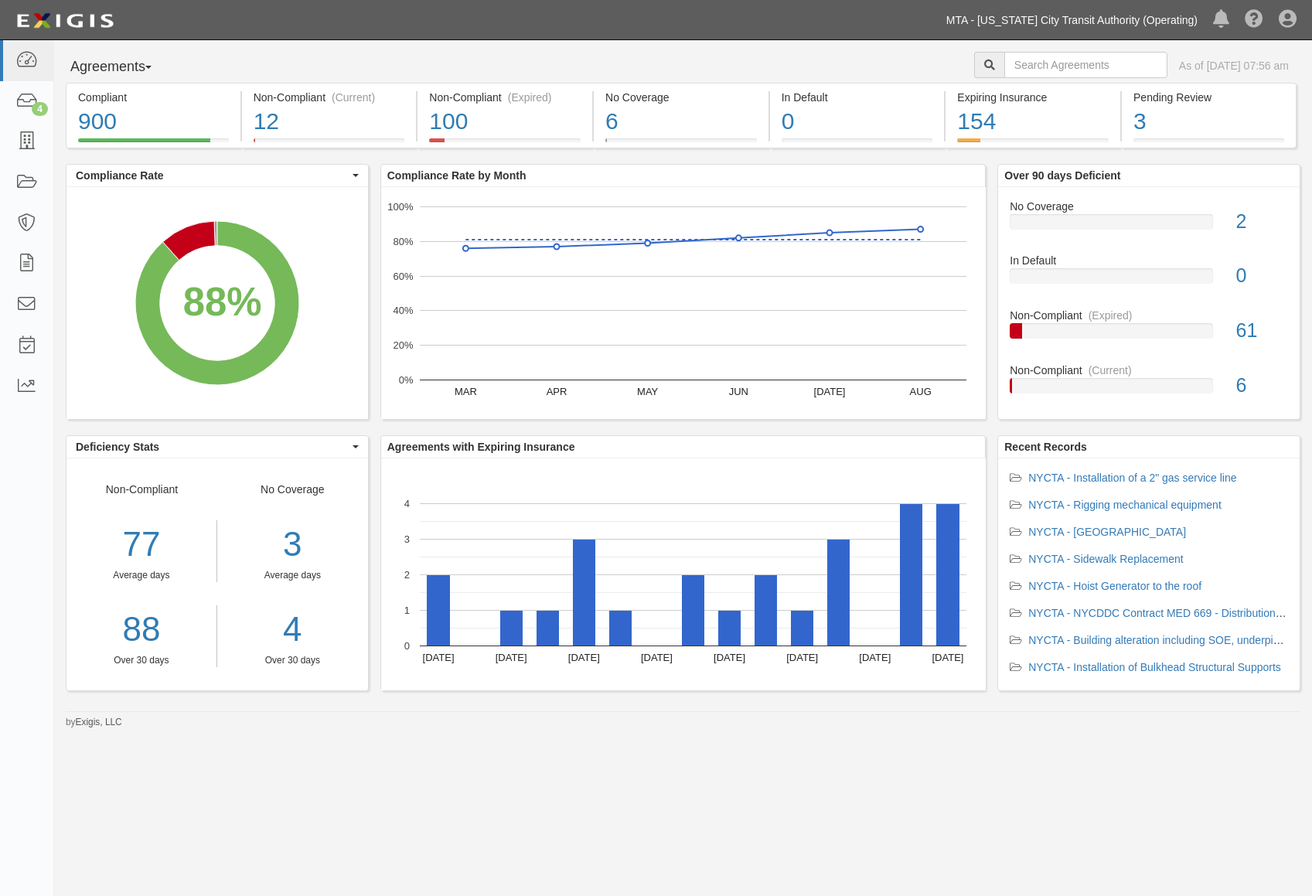
click at [1150, 25] on link "MTA - [US_STATE] City Transit Authority (Operating)" at bounding box center [1072, 20] width 267 height 31
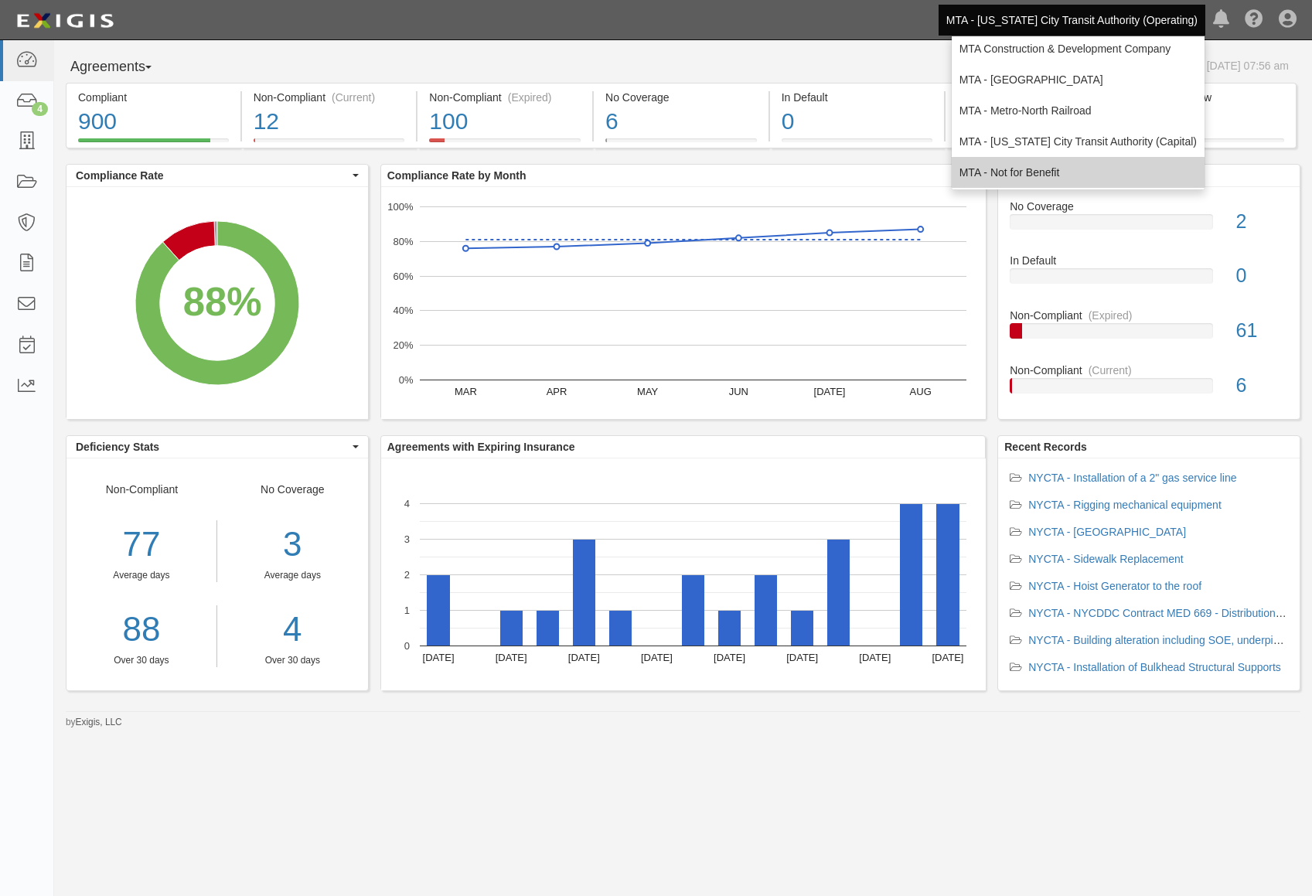
scroll to position [102, 0]
click at [1111, 170] on link "MTA - Triborough Bridge & Tunnel Authority" at bounding box center [1078, 170] width 253 height 31
